Goal: Task Accomplishment & Management: Complete application form

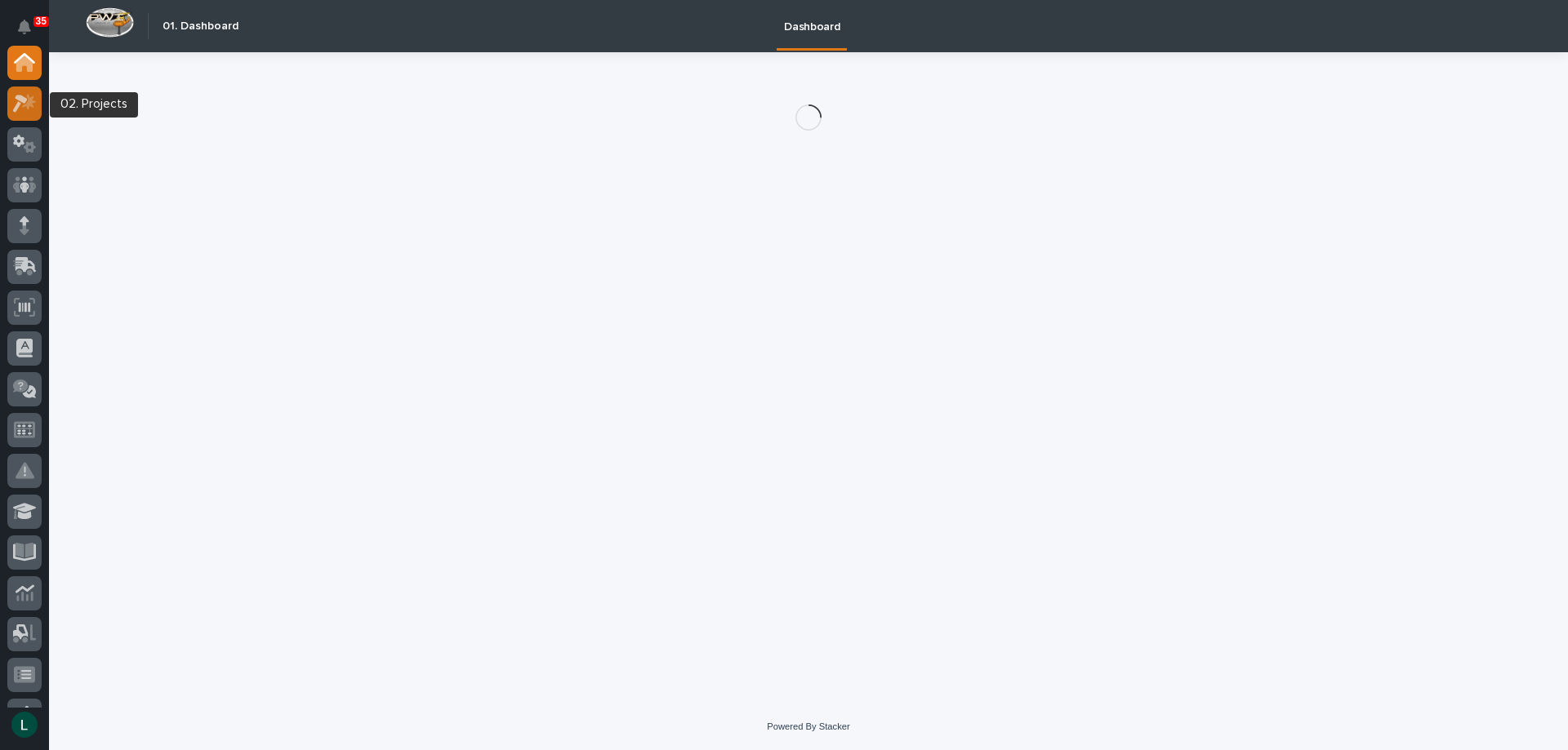
click at [22, 102] on icon at bounding box center [25, 103] width 24 height 19
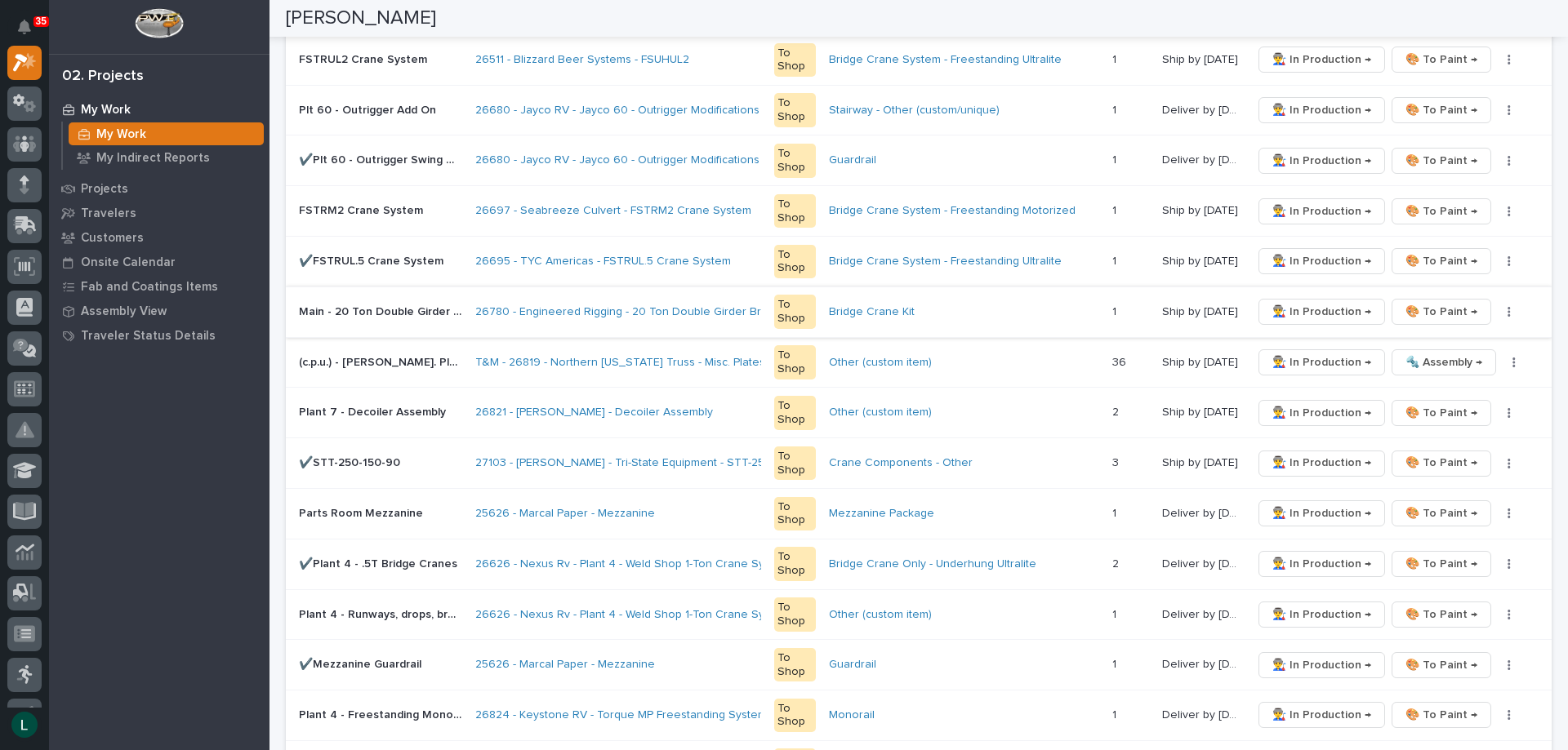
scroll to position [735, 0]
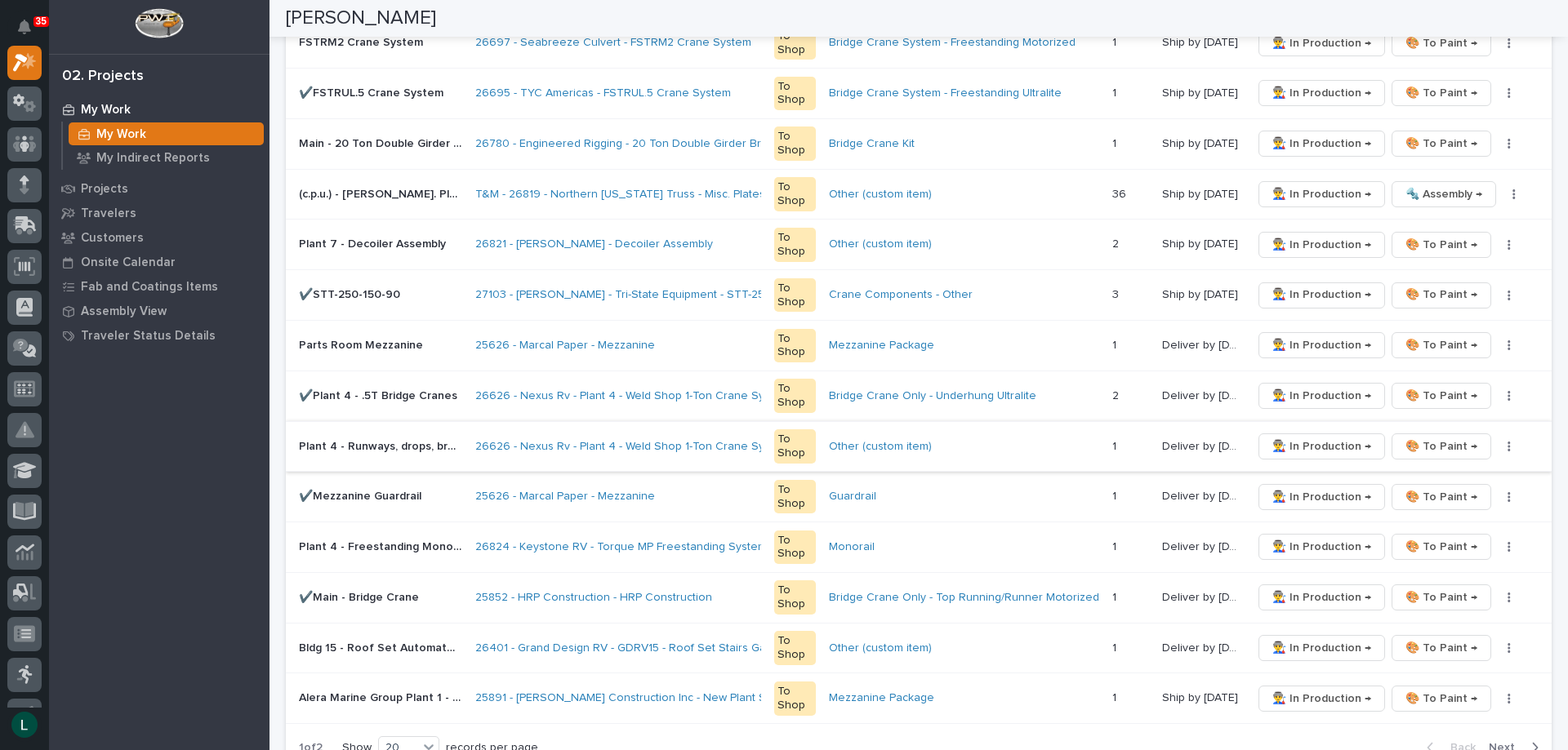
click at [1443, 445] on span "🎨 To Paint →" at bounding box center [1441, 447] width 72 height 20
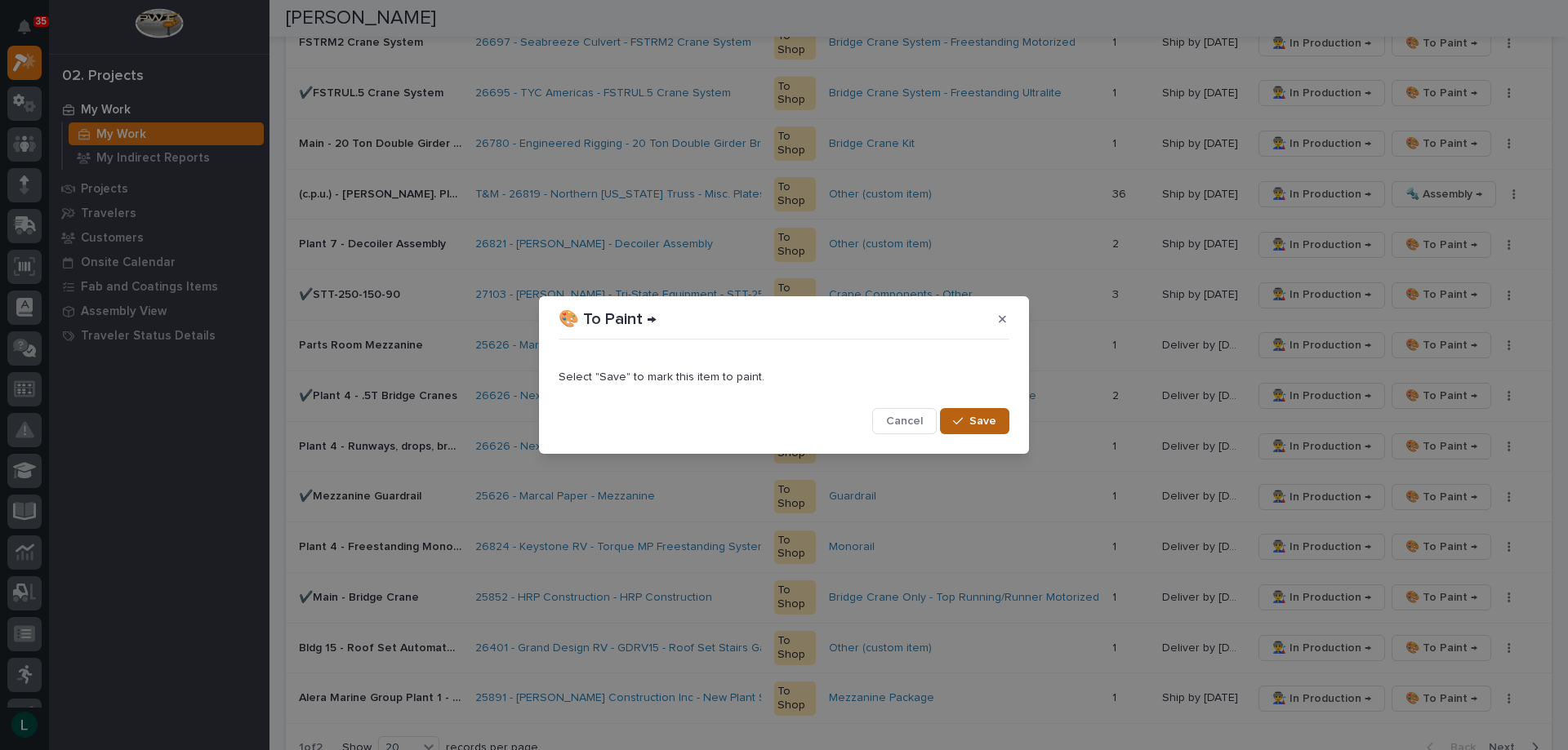
click at [976, 417] on span "Save" at bounding box center [983, 421] width 27 height 15
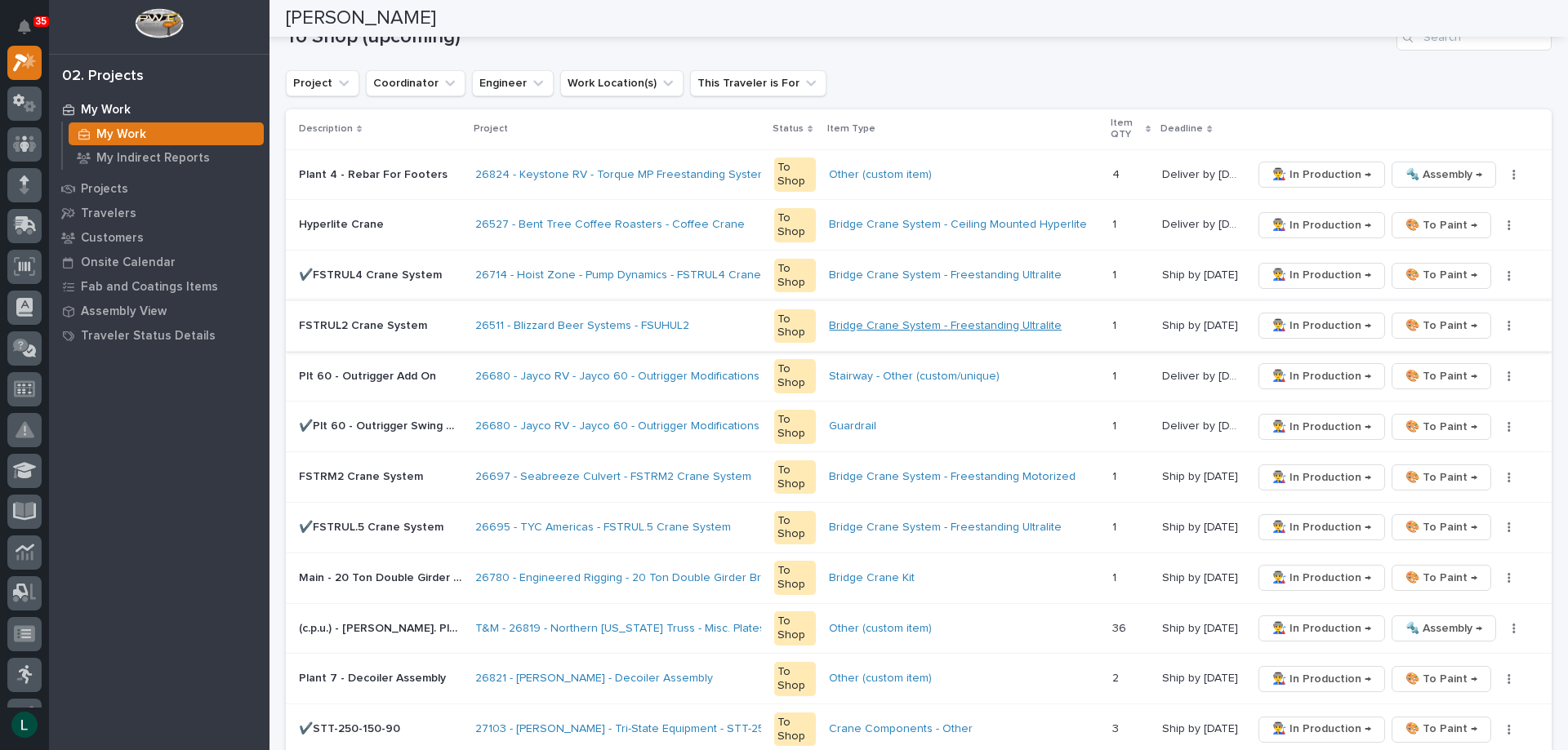
scroll to position [327, 0]
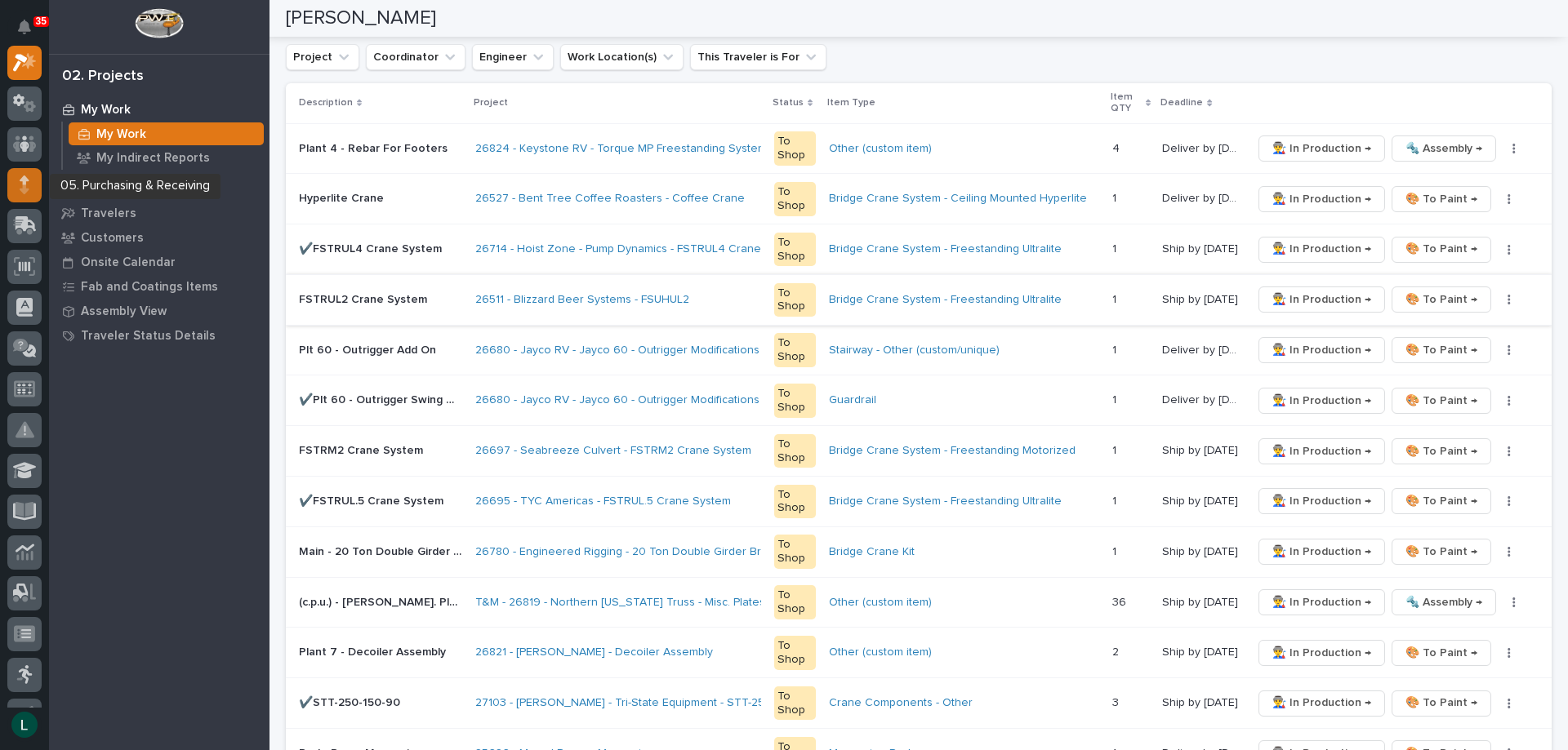
click at [25, 185] on icon at bounding box center [25, 180] width 10 height 9
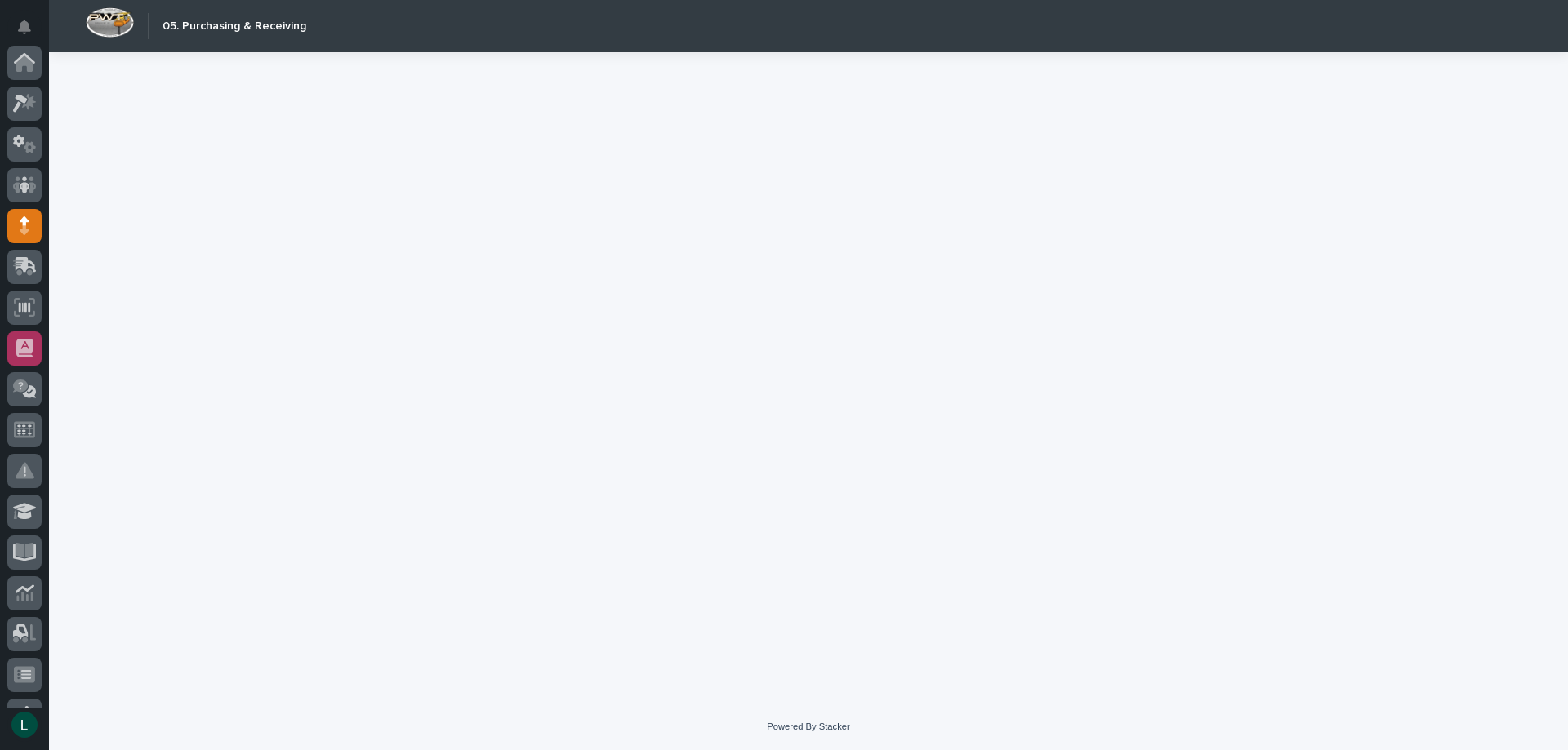
scroll to position [163, 0]
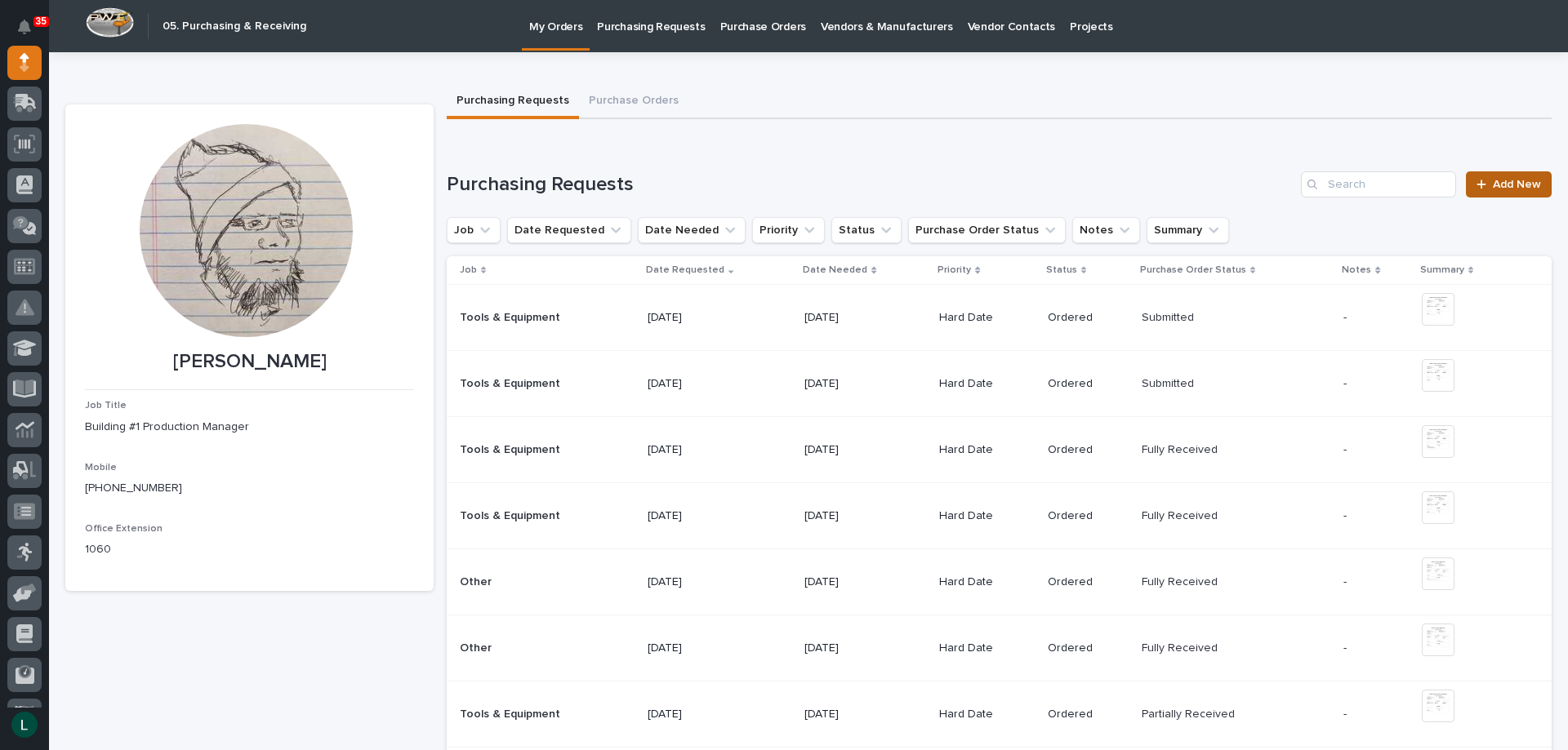
click at [1480, 181] on div at bounding box center [1484, 185] width 17 height 12
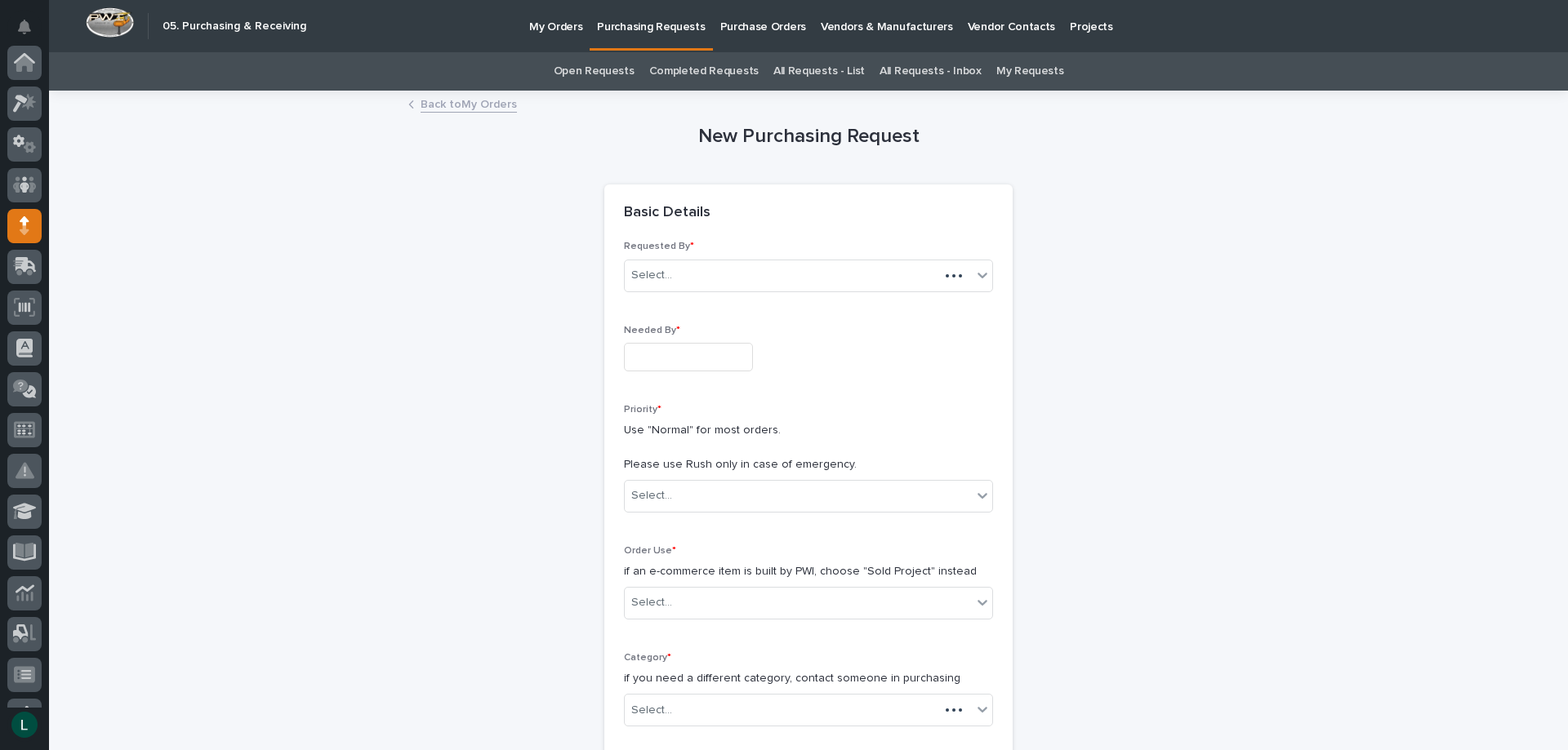
scroll to position [163, 0]
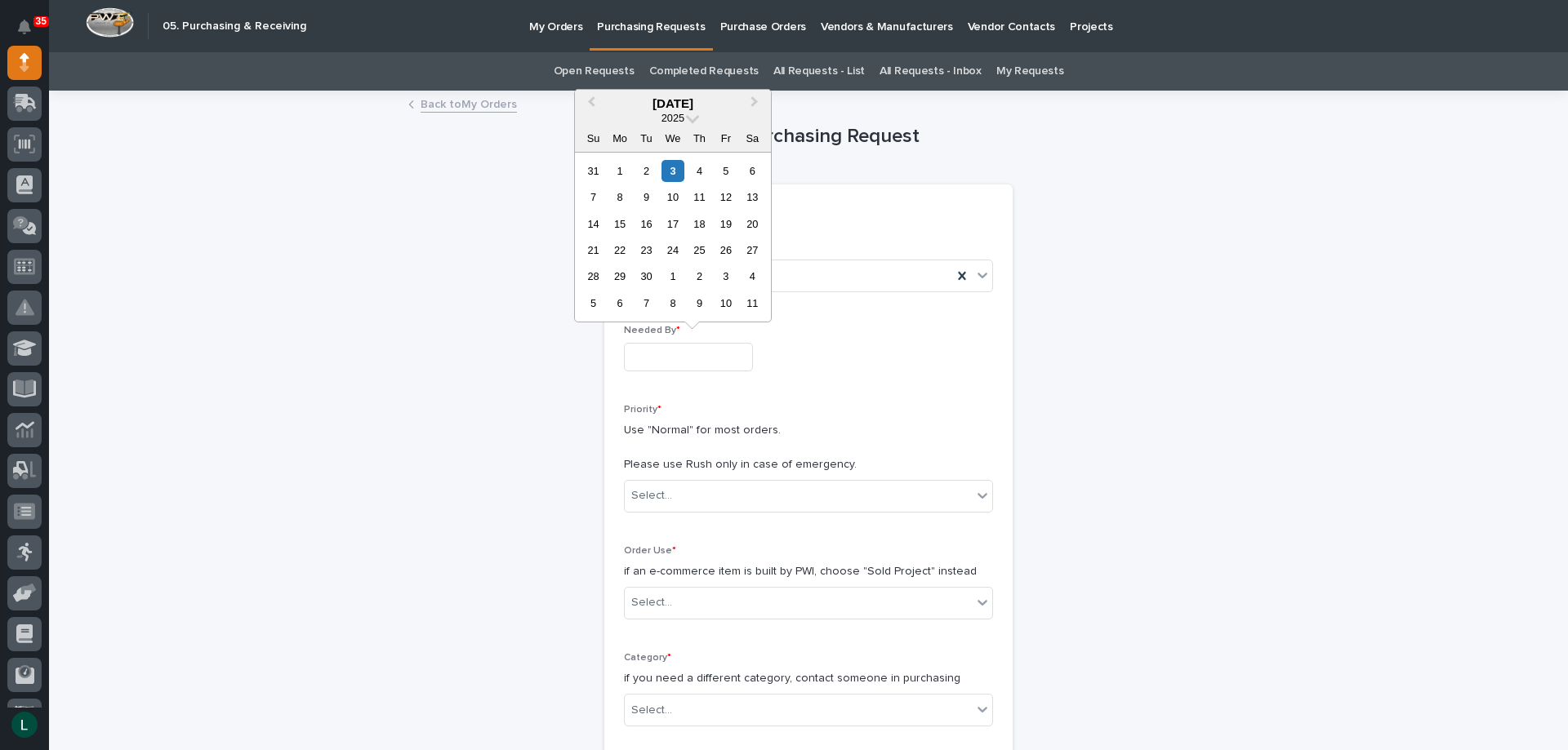
click at [690, 358] on input "text" at bounding box center [688, 357] width 129 height 29
click at [643, 192] on div "9" at bounding box center [646, 197] width 22 height 22
type input "**********"
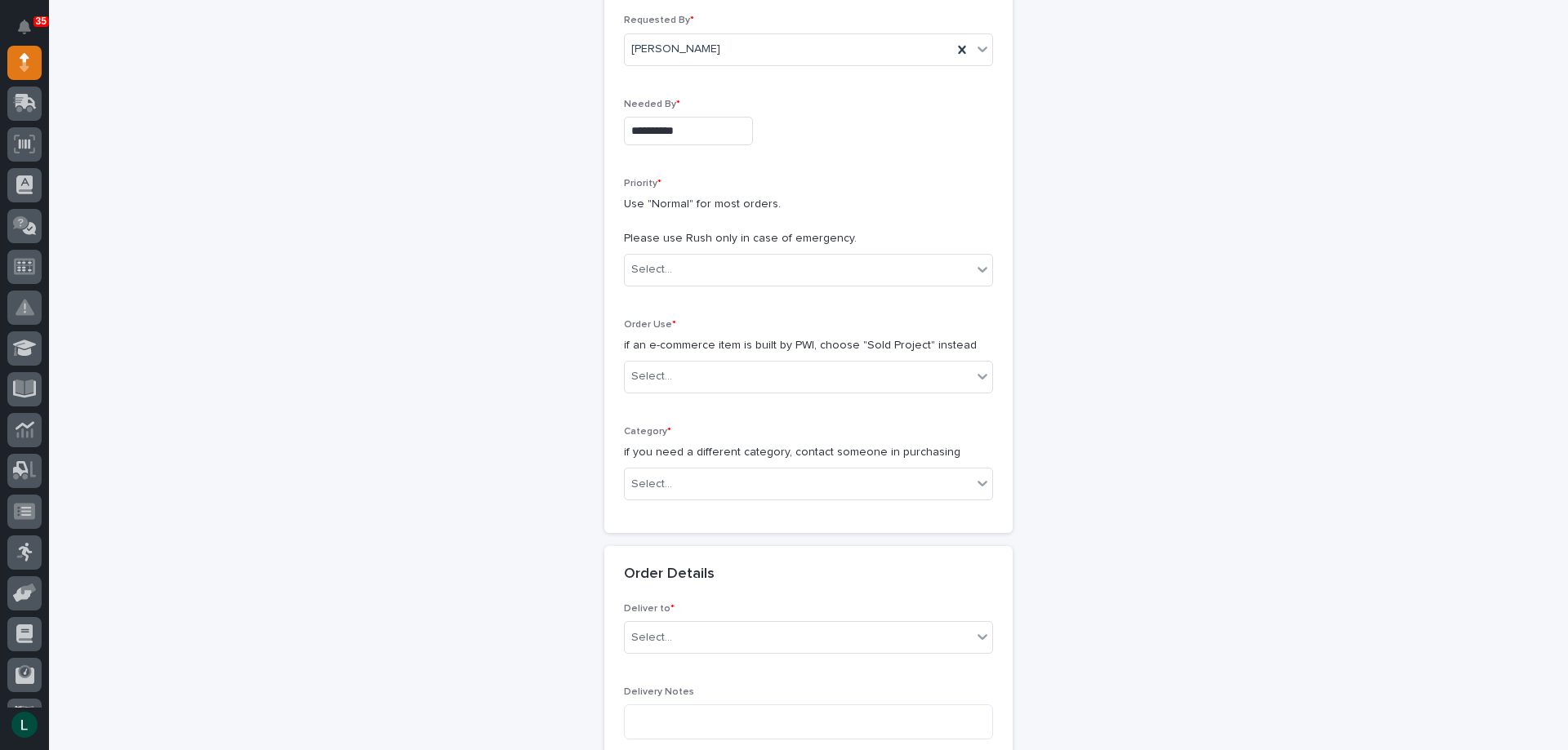
scroll to position [245, 0]
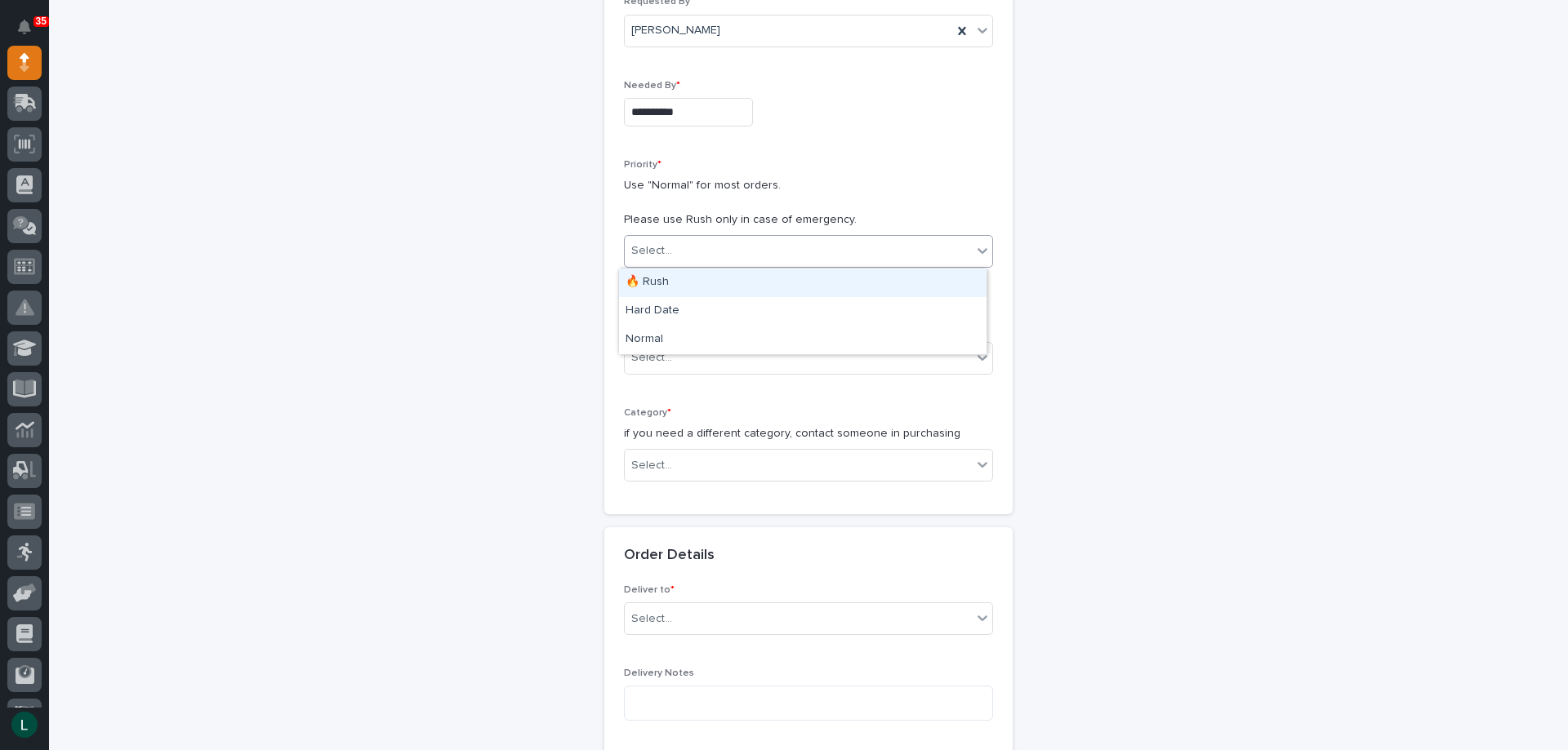
click at [863, 240] on div "Select..." at bounding box center [797, 251] width 347 height 27
click at [825, 297] on div "Hard Date" at bounding box center [803, 311] width 368 height 29
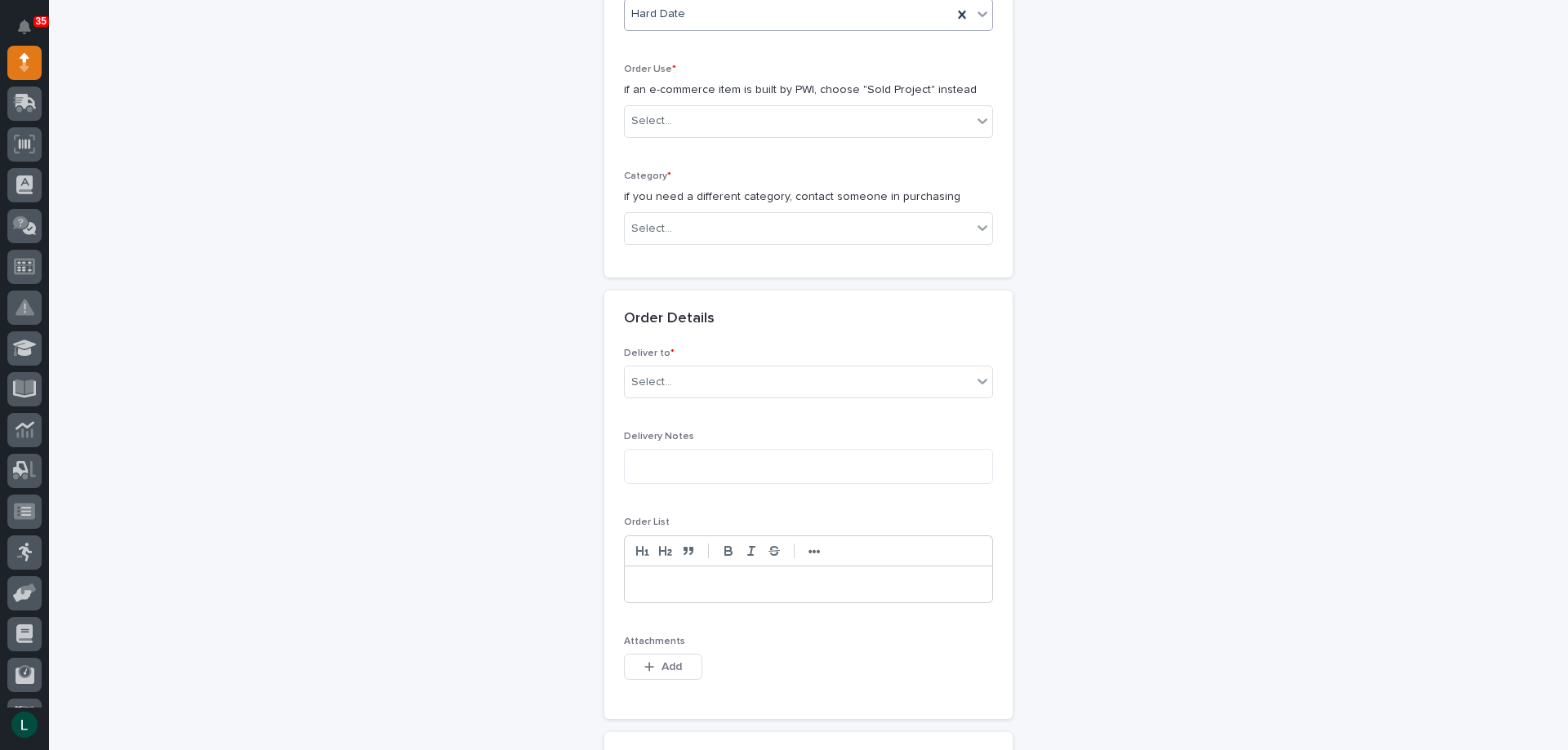
scroll to position [490, 0]
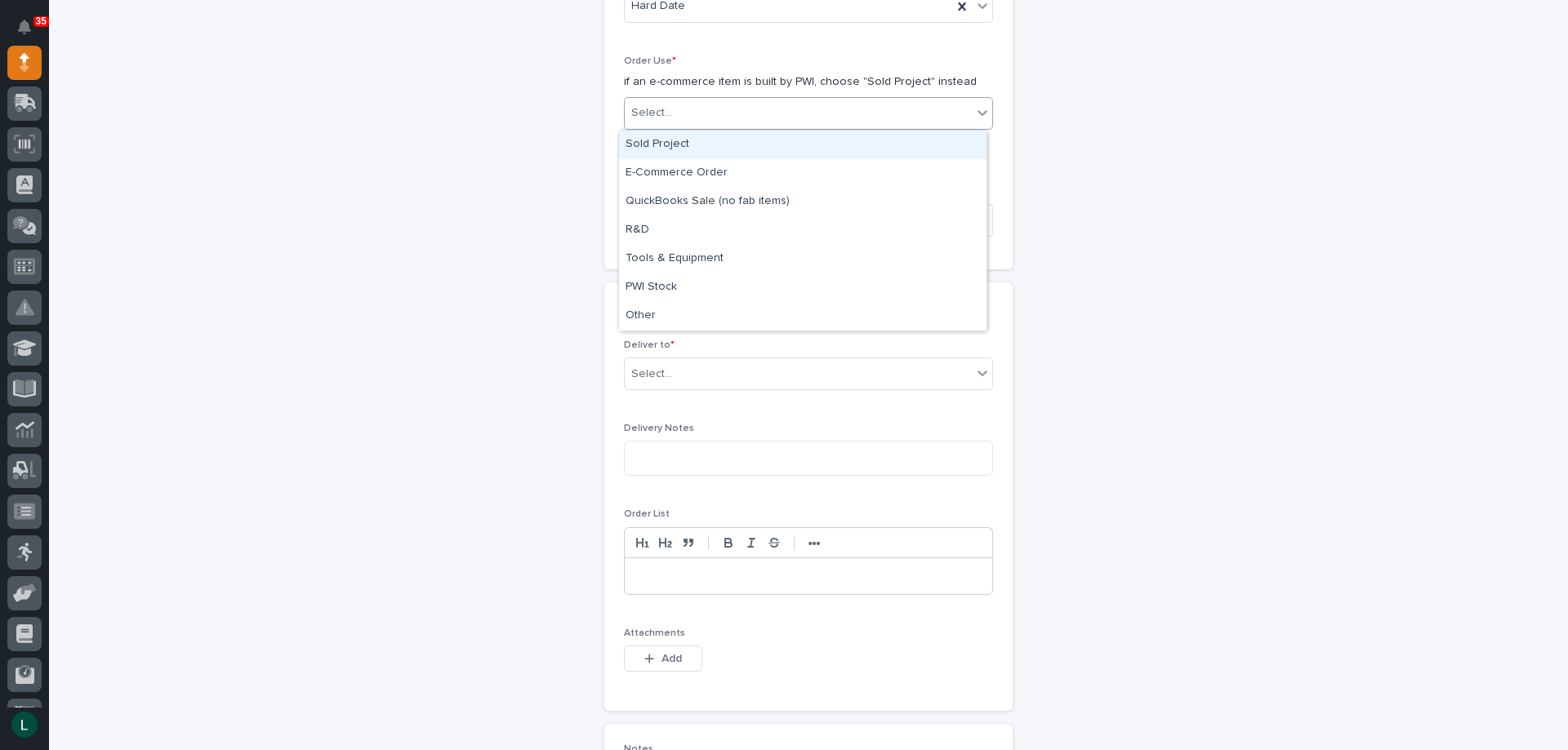
click at [825, 101] on div "Select..." at bounding box center [797, 113] width 347 height 27
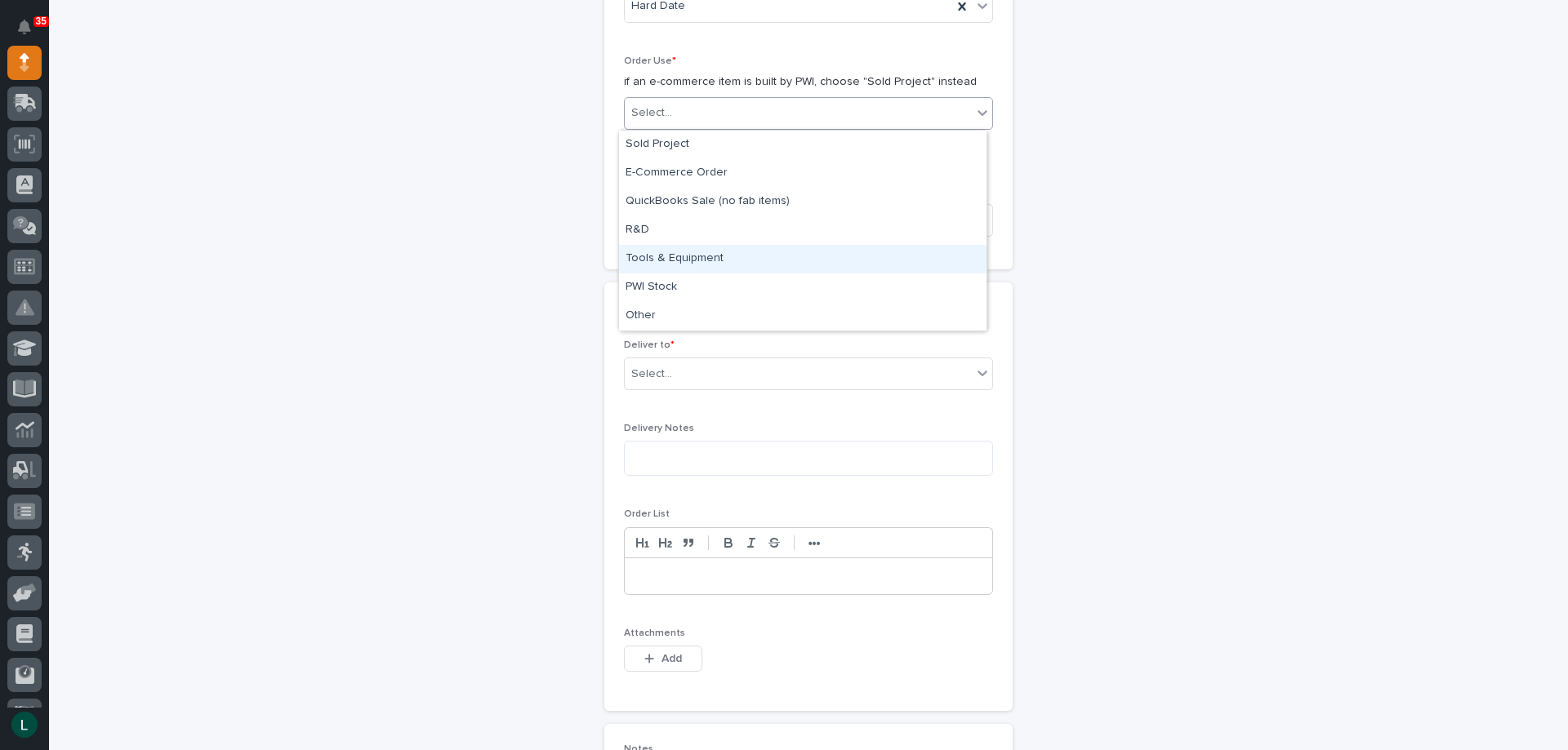
click at [782, 253] on div "Tools & Equipment" at bounding box center [803, 259] width 368 height 29
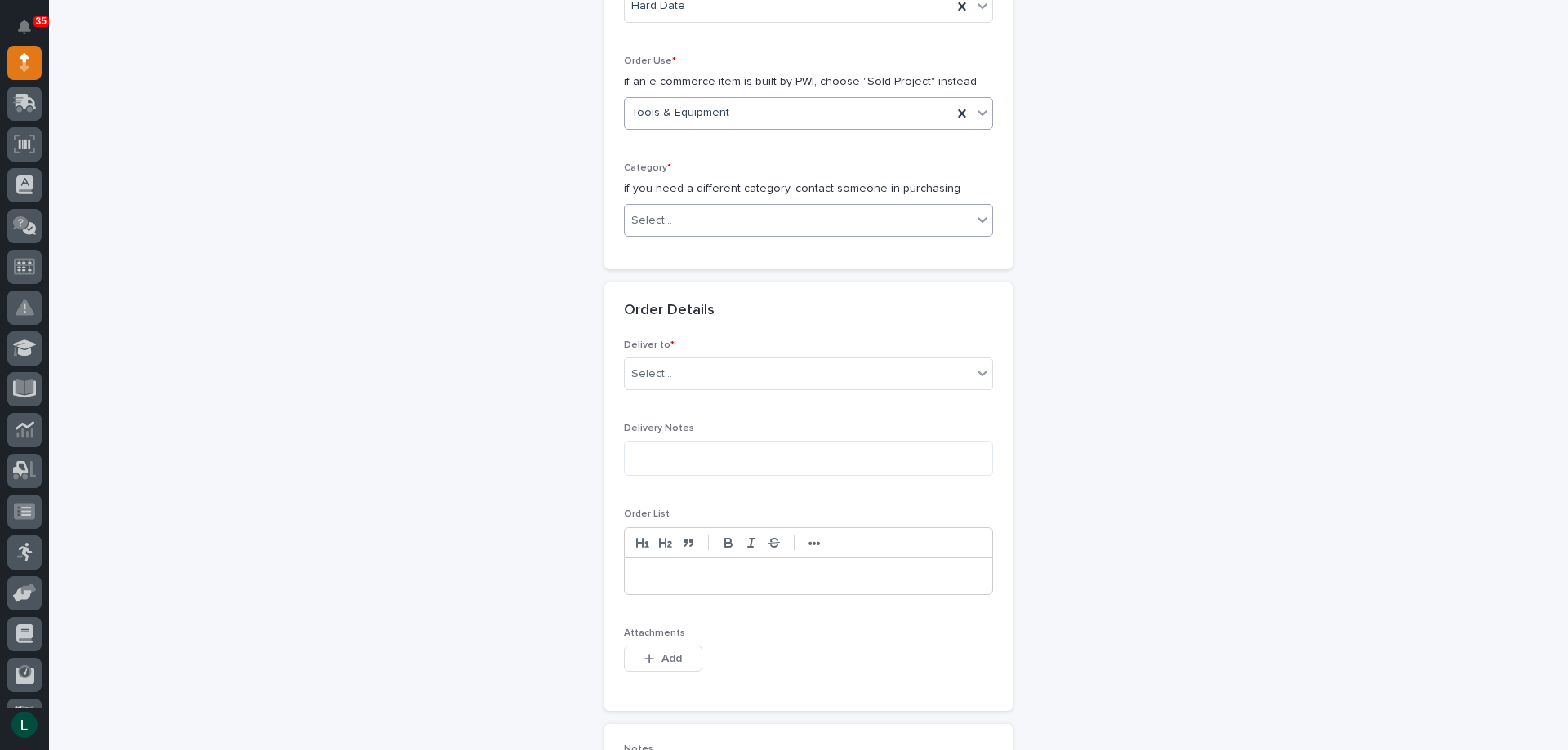
click at [779, 214] on div "Select..." at bounding box center [797, 221] width 347 height 27
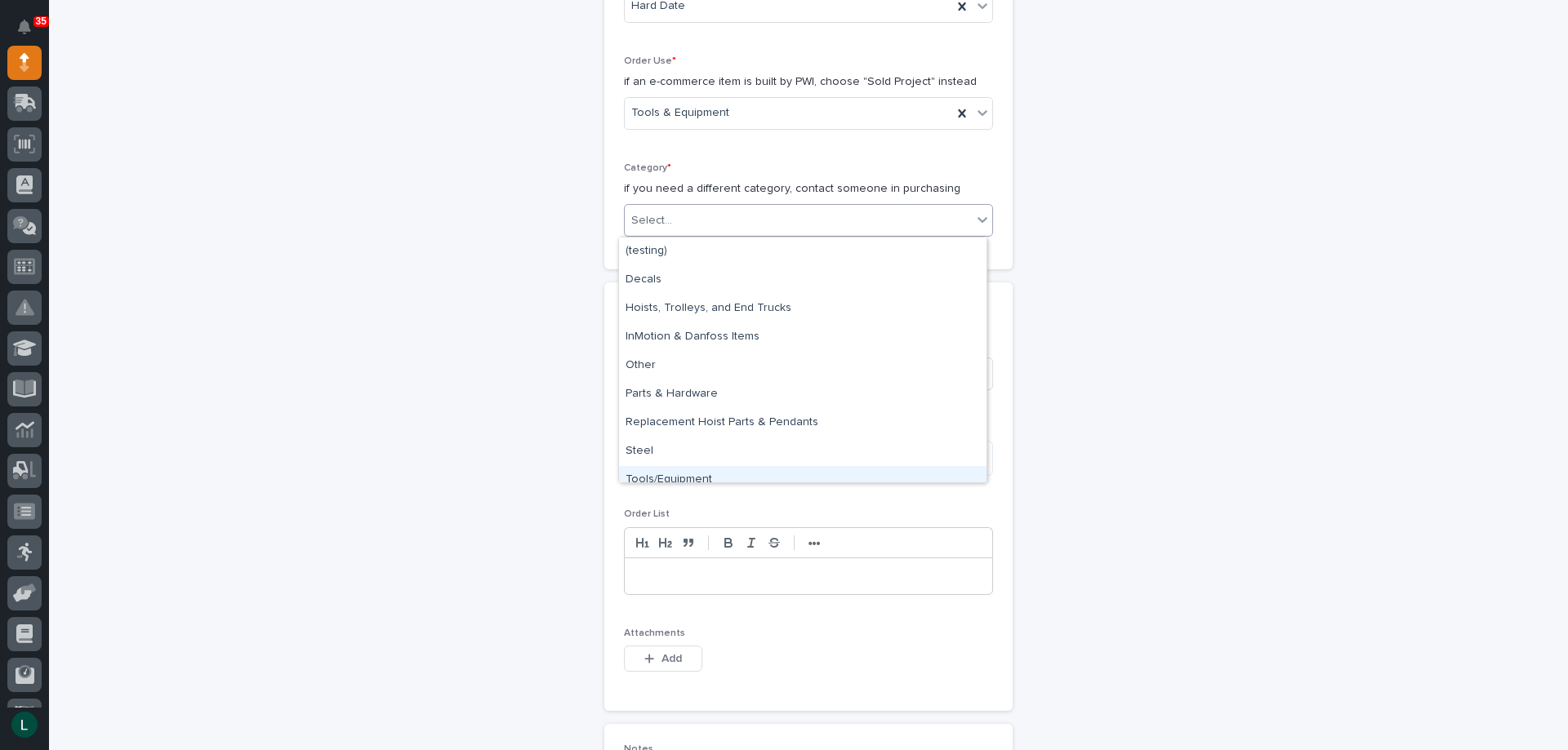
click at [766, 474] on div "Tools/Equipment" at bounding box center [803, 480] width 368 height 29
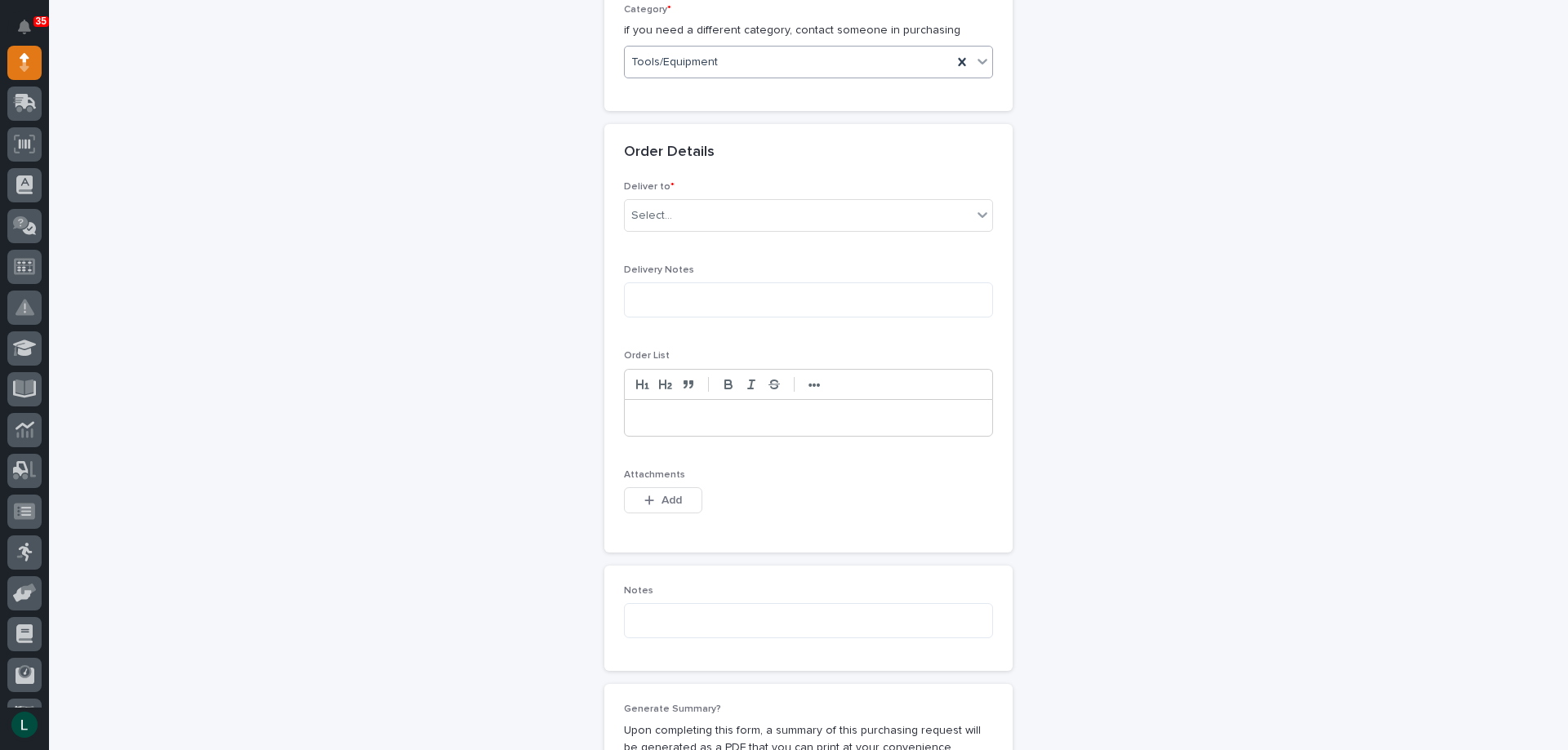
scroll to position [653, 0]
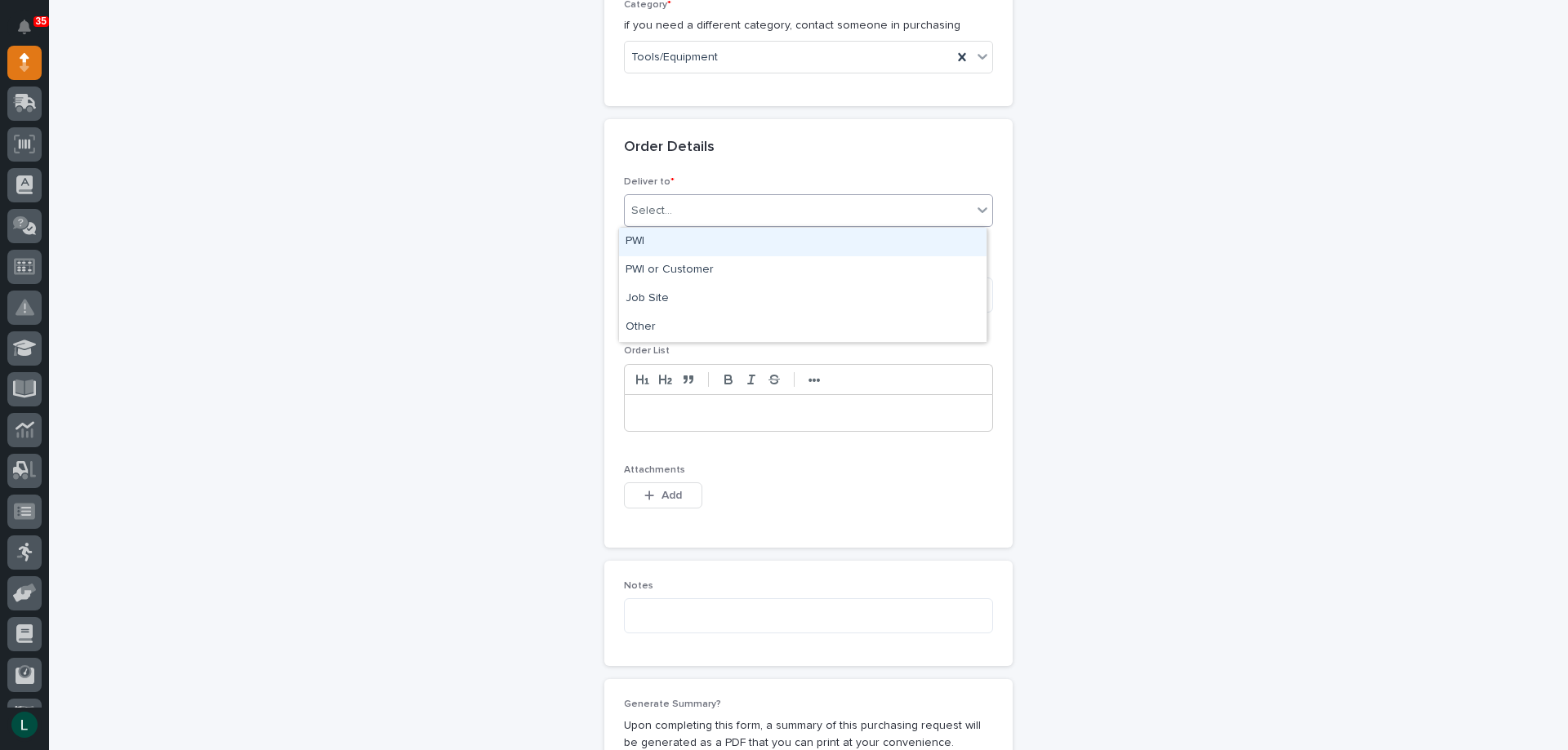
click at [812, 200] on div "Select..." at bounding box center [797, 211] width 347 height 27
click at [804, 233] on div "PWI" at bounding box center [803, 242] width 368 height 29
click at [811, 293] on textarea at bounding box center [808, 295] width 369 height 35
type textarea "*********"
click at [714, 407] on p at bounding box center [808, 413] width 343 height 17
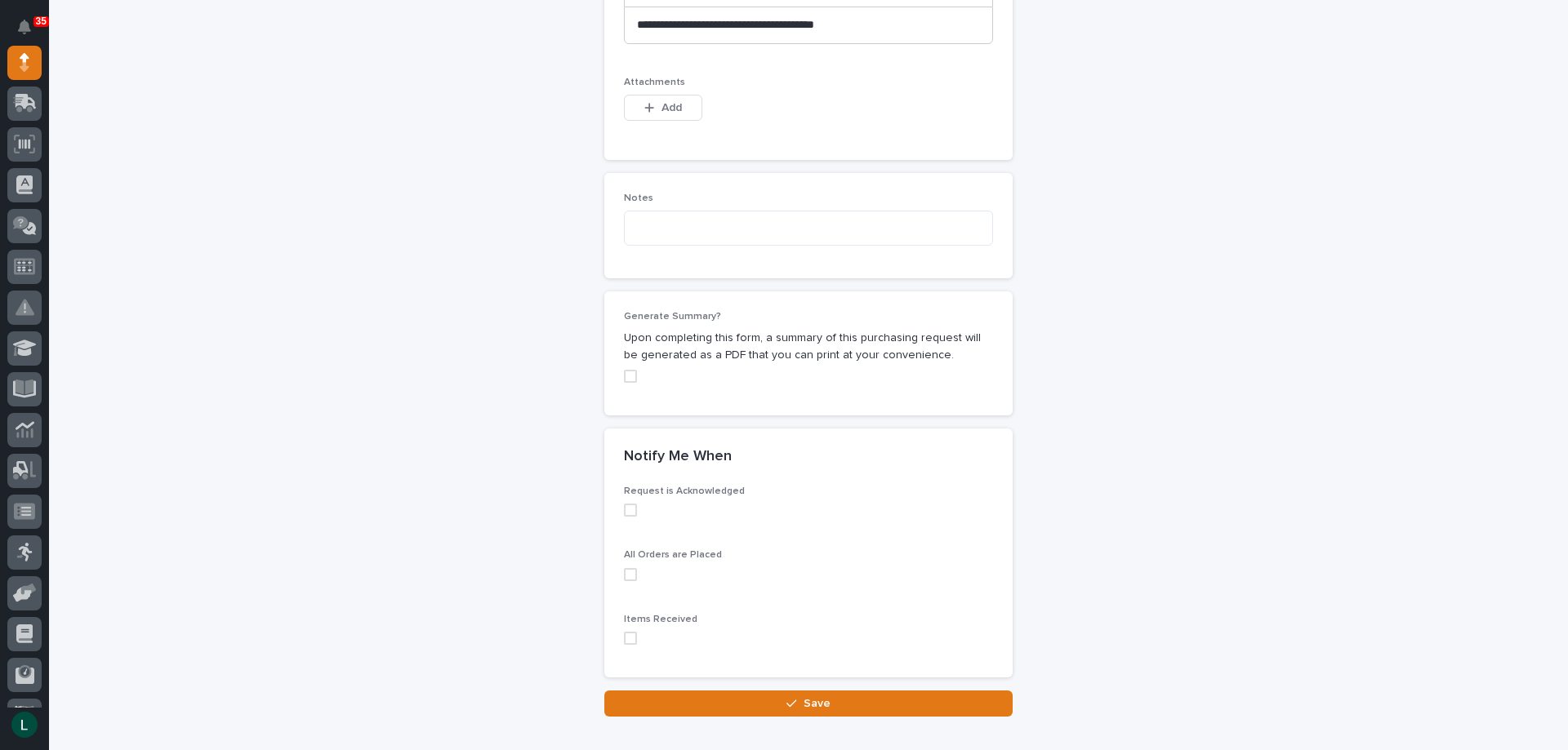
scroll to position [1136, 0]
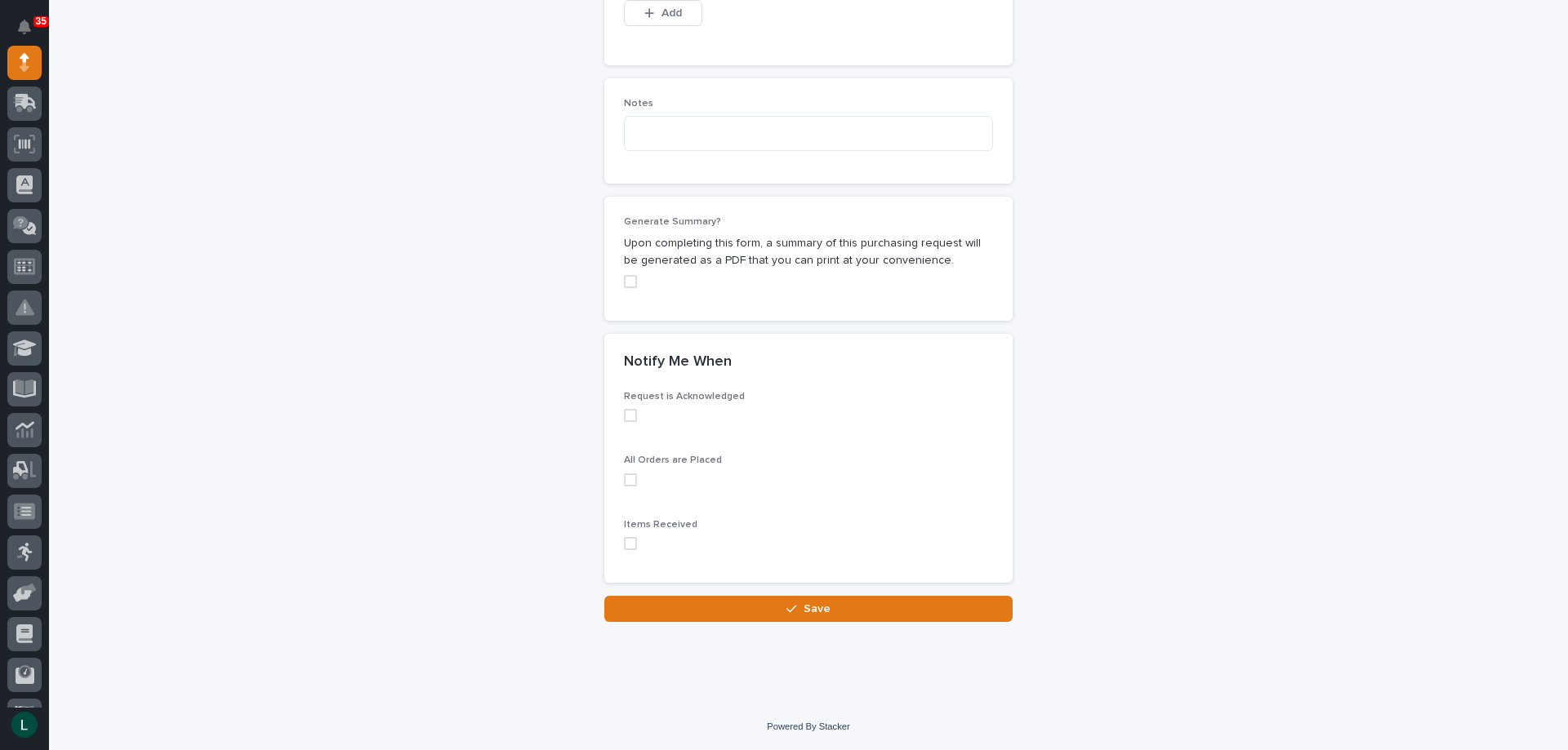
click at [631, 414] on label at bounding box center [808, 416] width 369 height 13
click at [623, 478] on span at bounding box center [630, 480] width 13 height 13
click at [626, 546] on span at bounding box center [630, 544] width 13 height 13
click at [811, 604] on span "Save" at bounding box center [816, 609] width 27 height 15
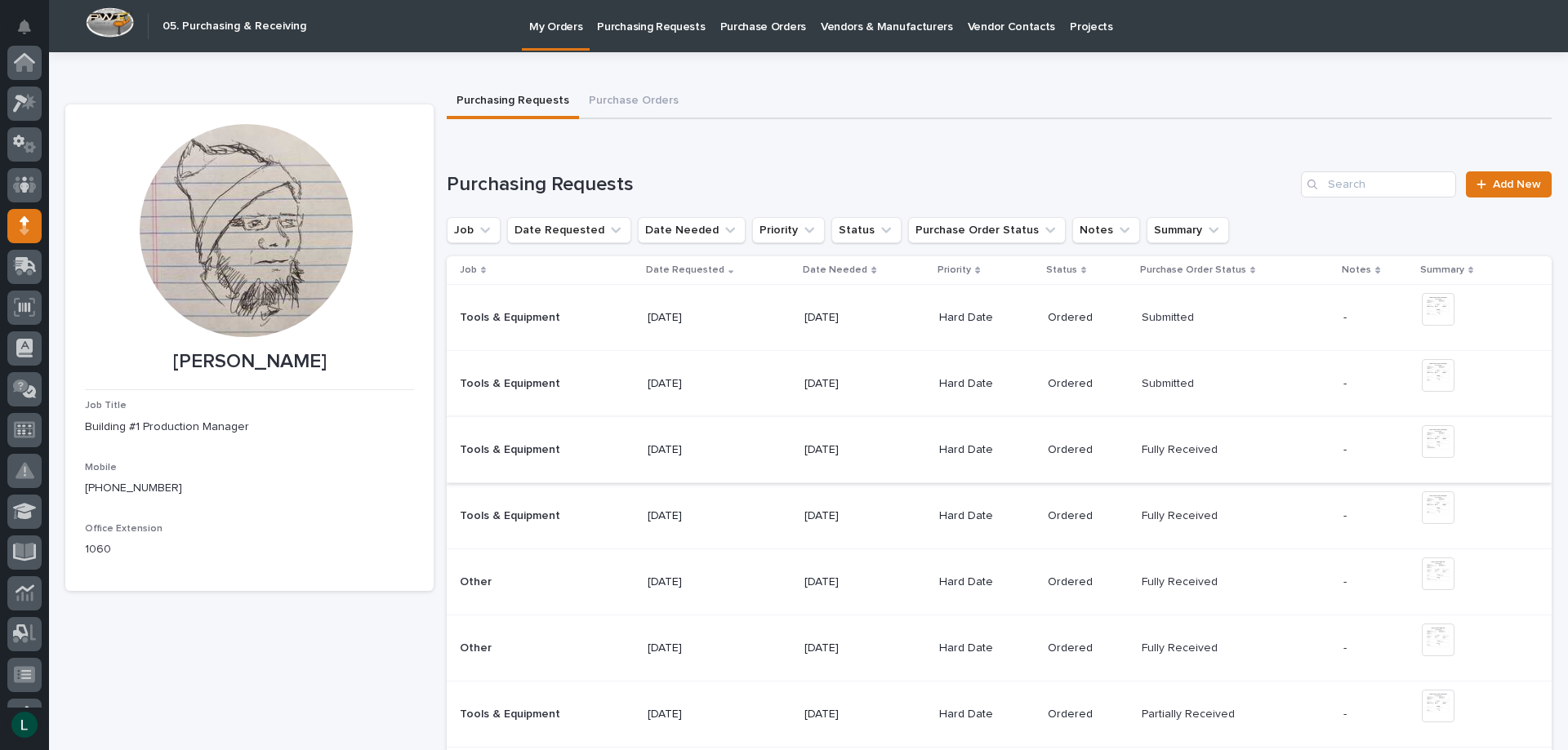
scroll to position [163, 0]
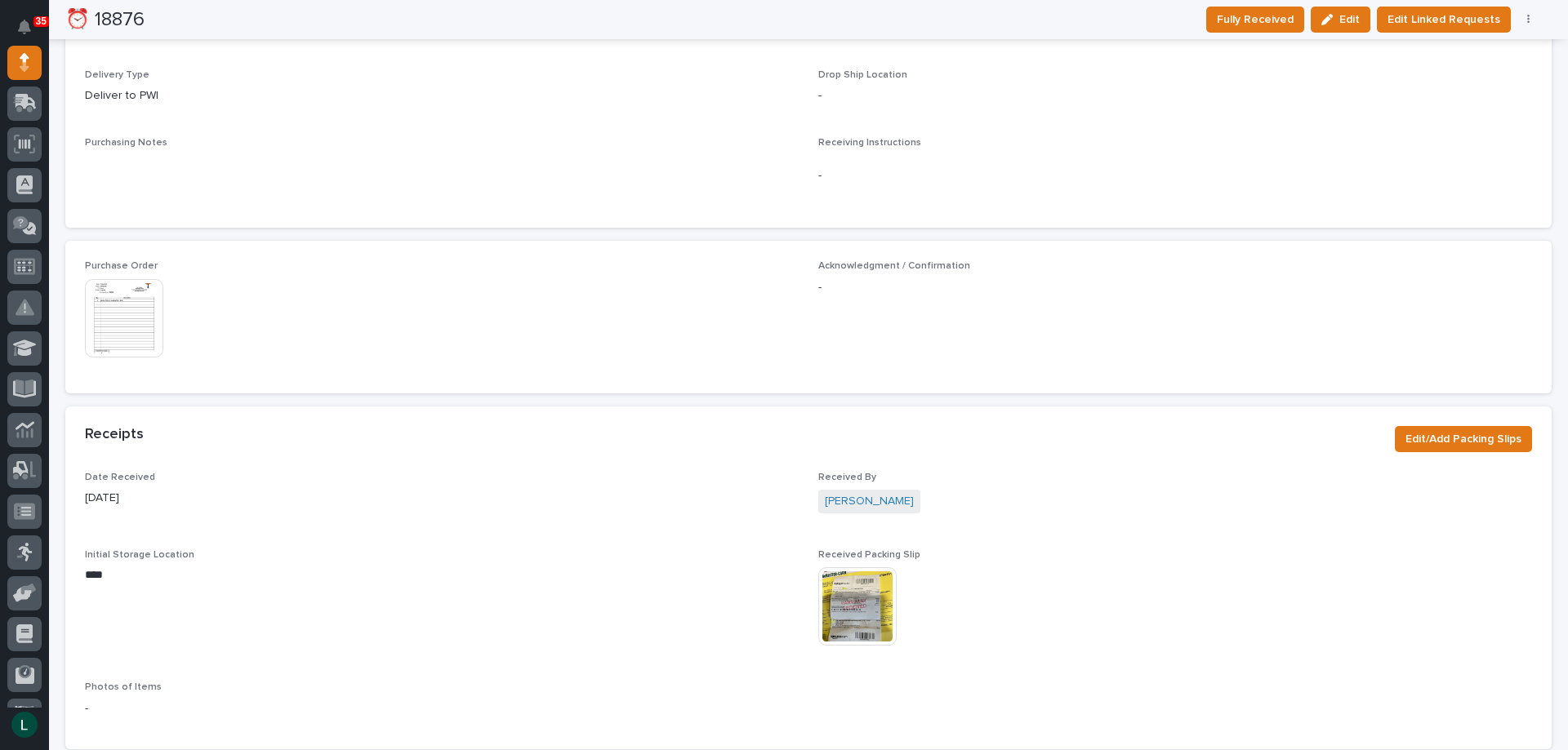
scroll to position [786, 0]
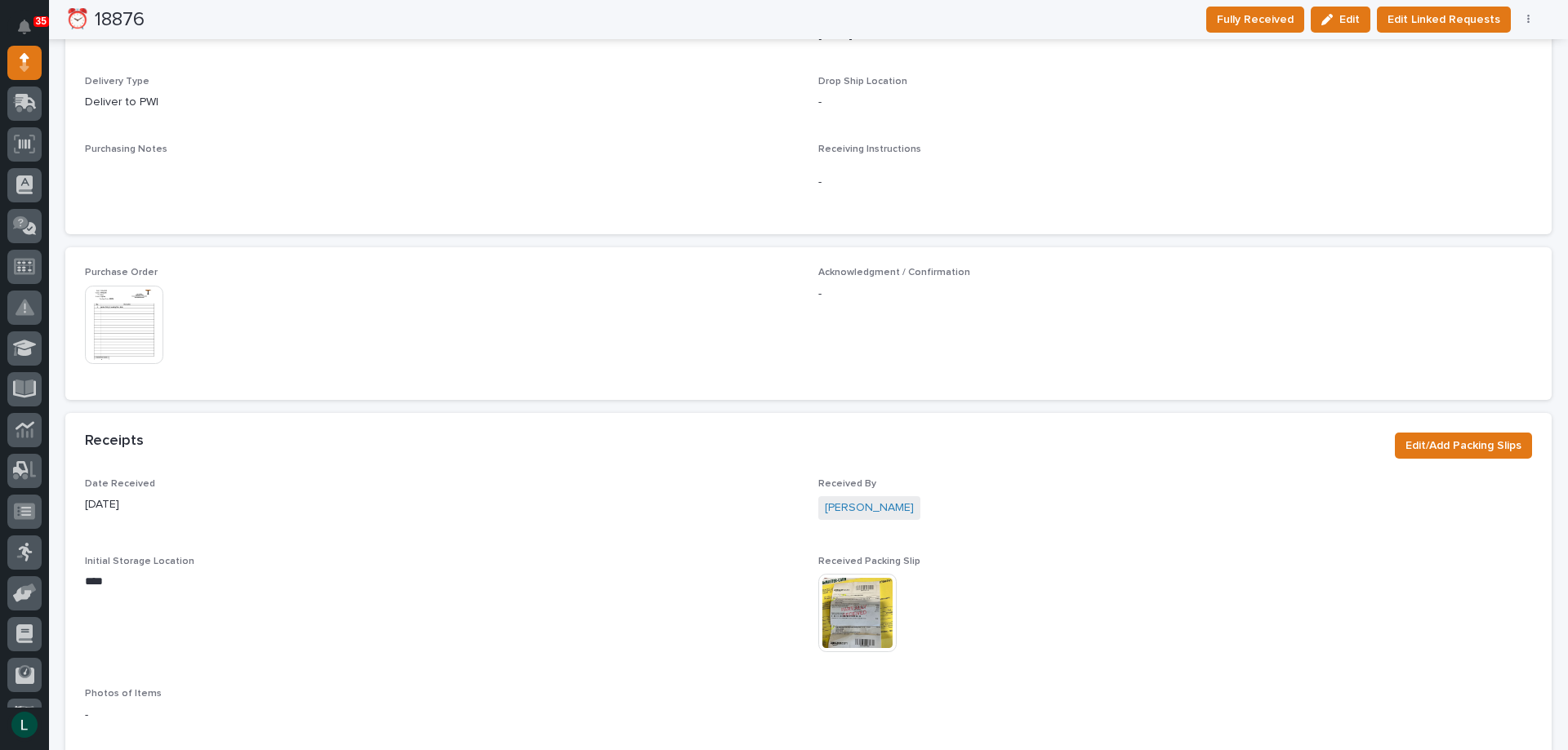
click at [131, 327] on img at bounding box center [124, 325] width 79 height 79
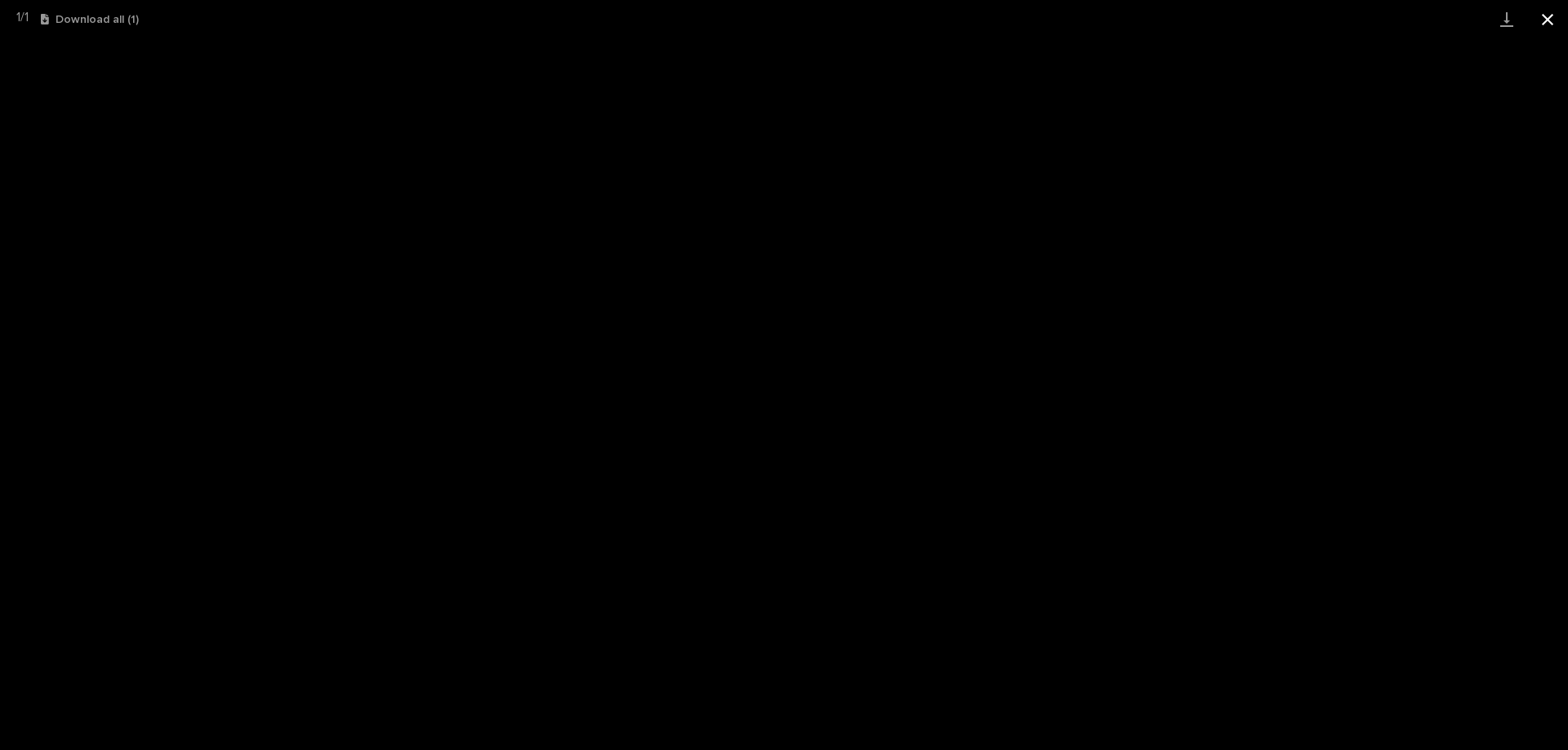
click at [1554, 16] on button "Close gallery" at bounding box center [1546, 19] width 41 height 38
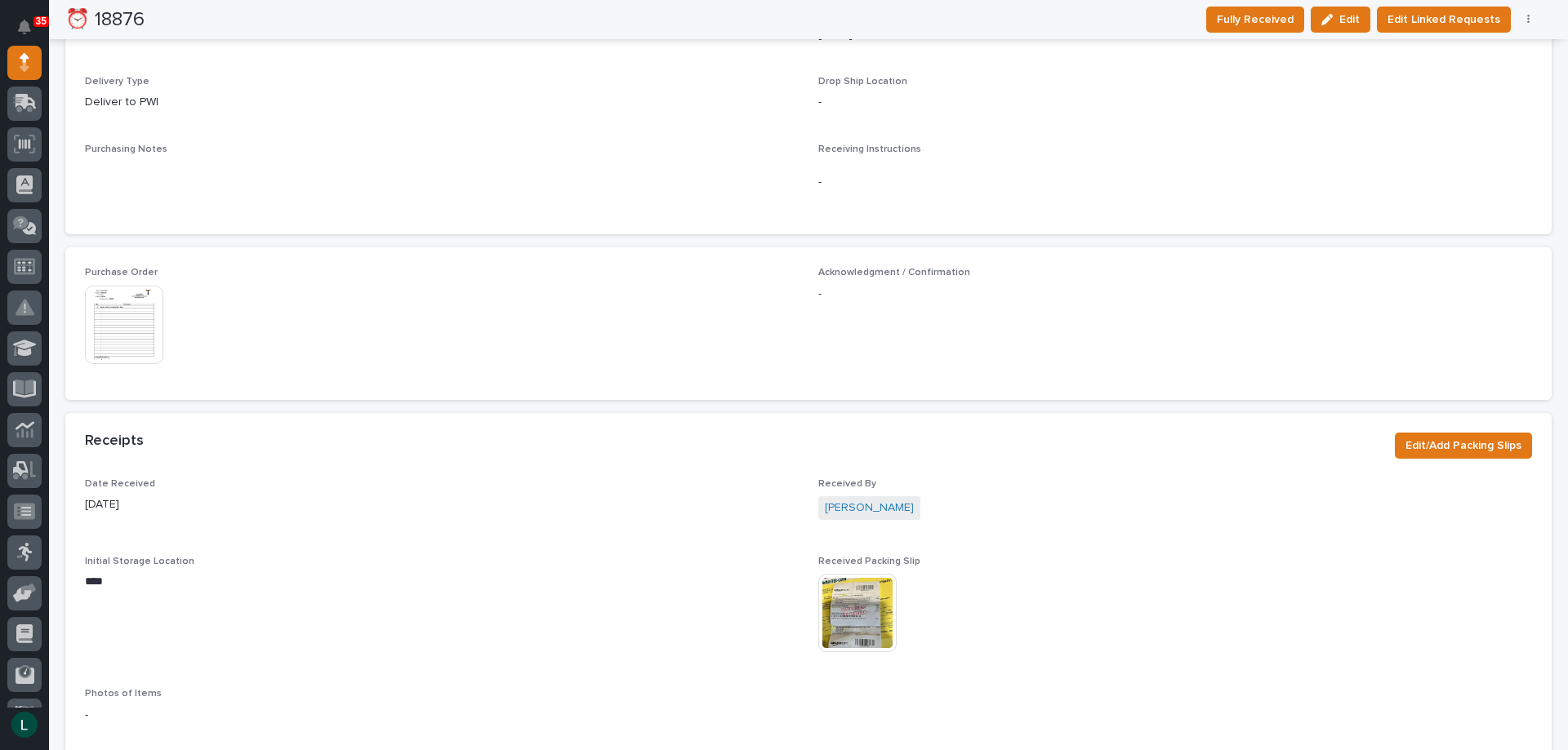
click at [848, 613] on img at bounding box center [857, 613] width 79 height 79
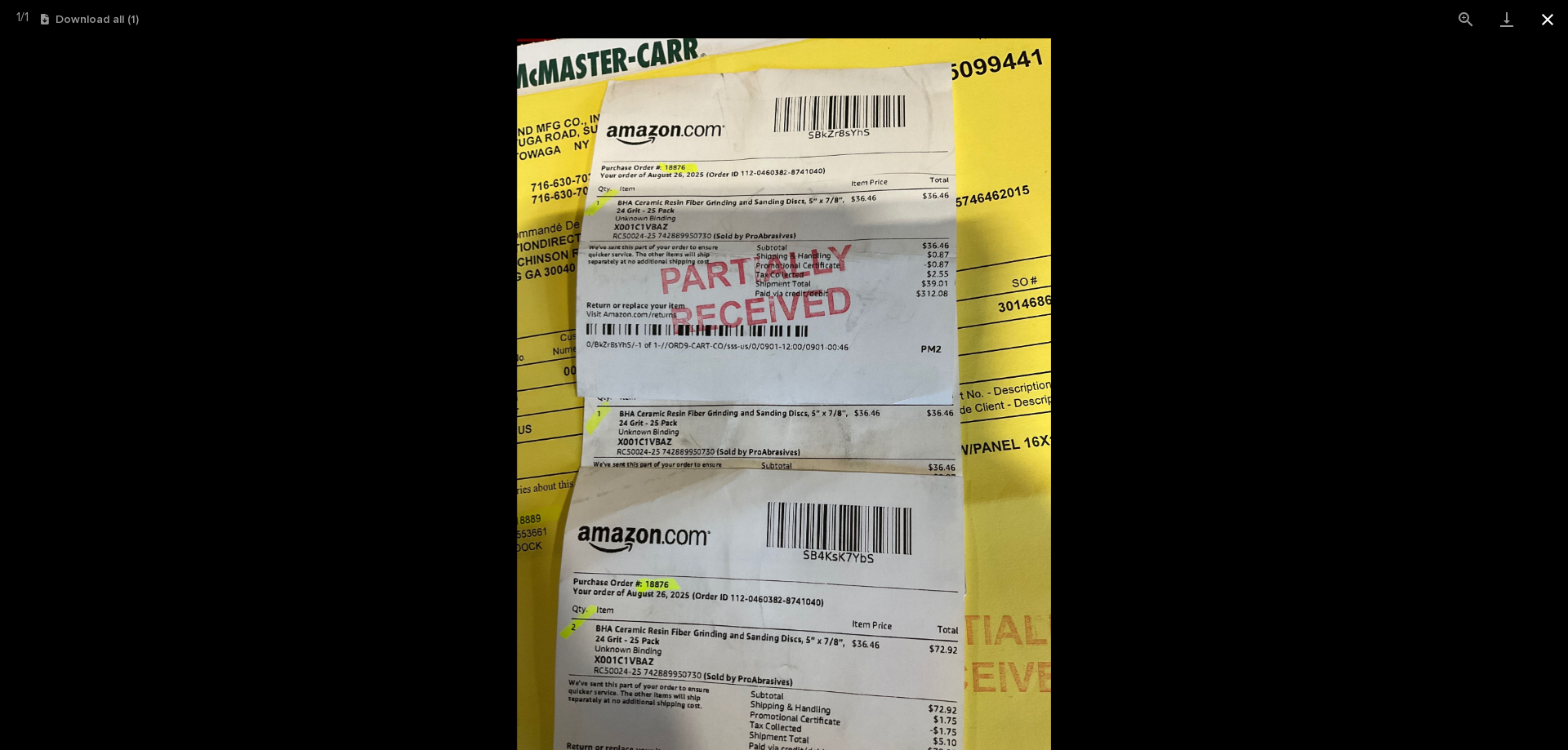
click at [1548, 14] on button "Close gallery" at bounding box center [1546, 19] width 41 height 38
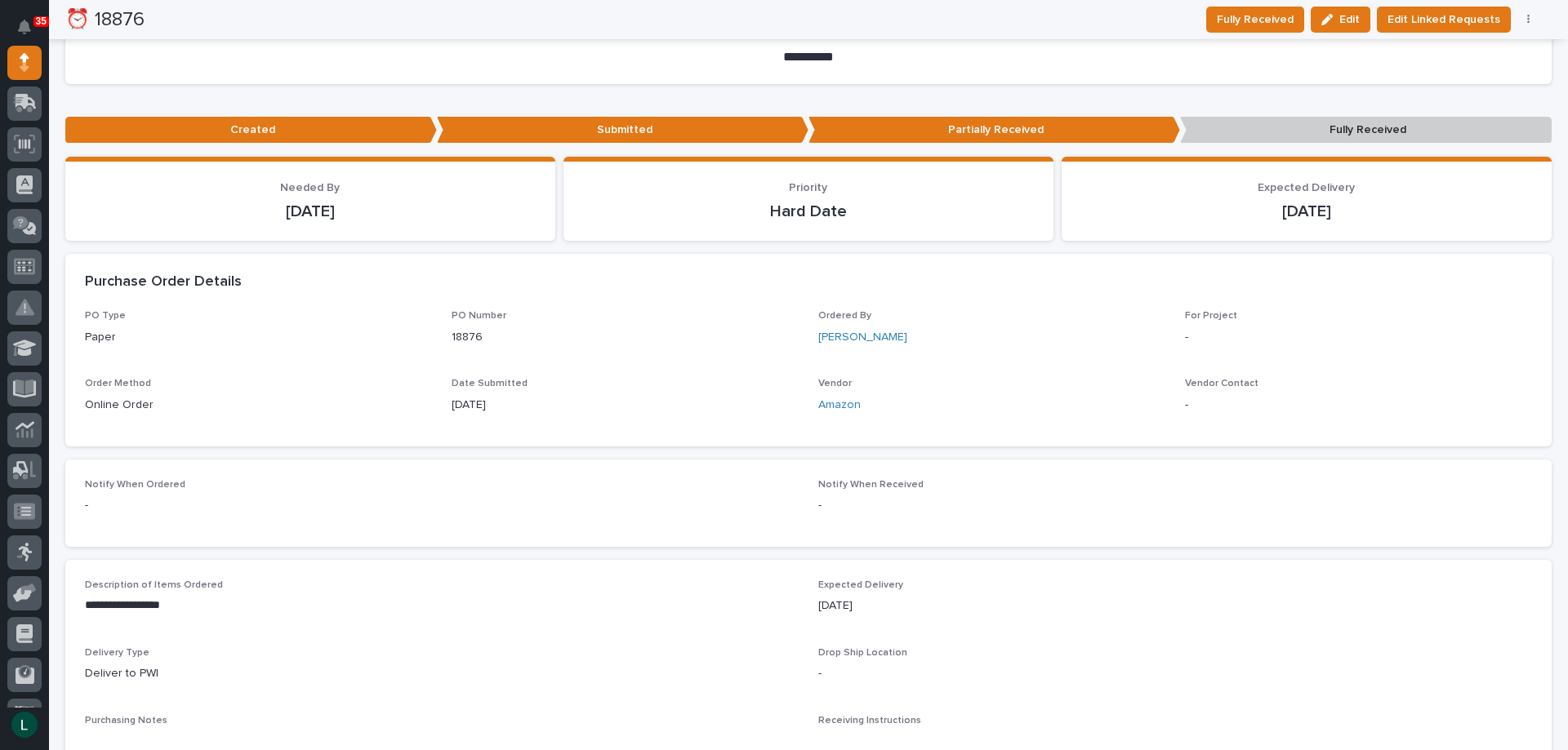
scroll to position [0, 0]
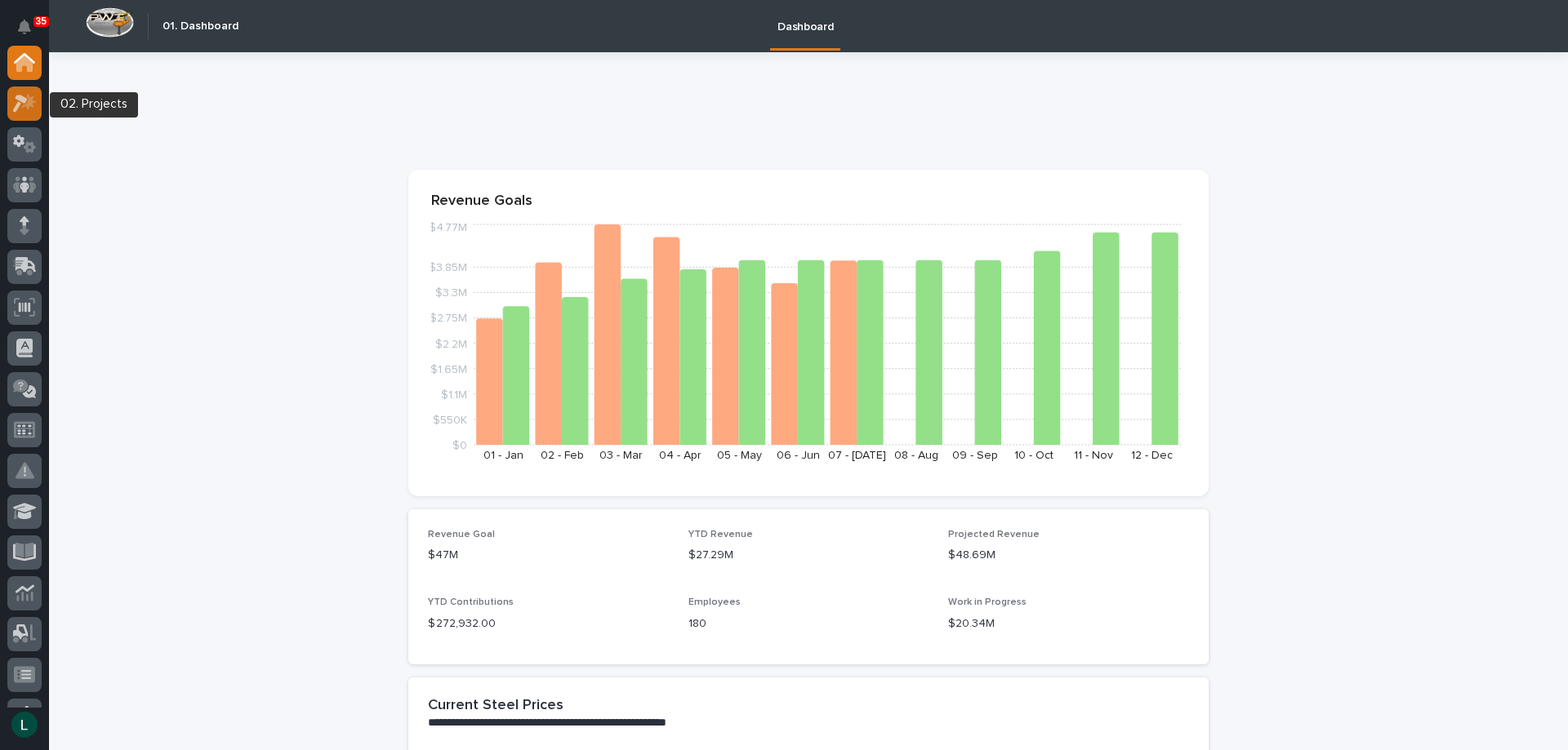
click at [29, 99] on icon at bounding box center [29, 101] width 14 height 17
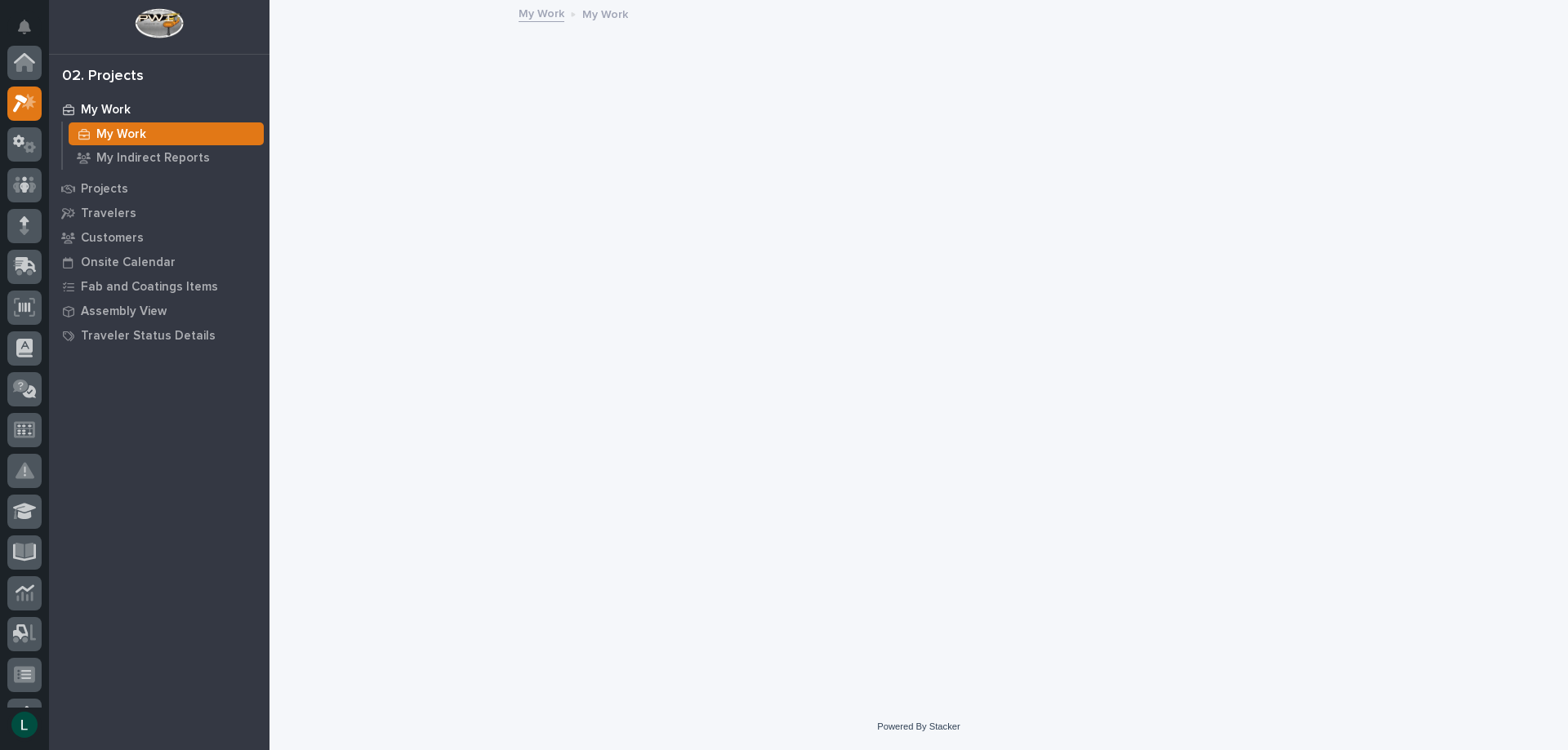
scroll to position [41, 0]
